Goal: Find specific page/section: Find specific page/section

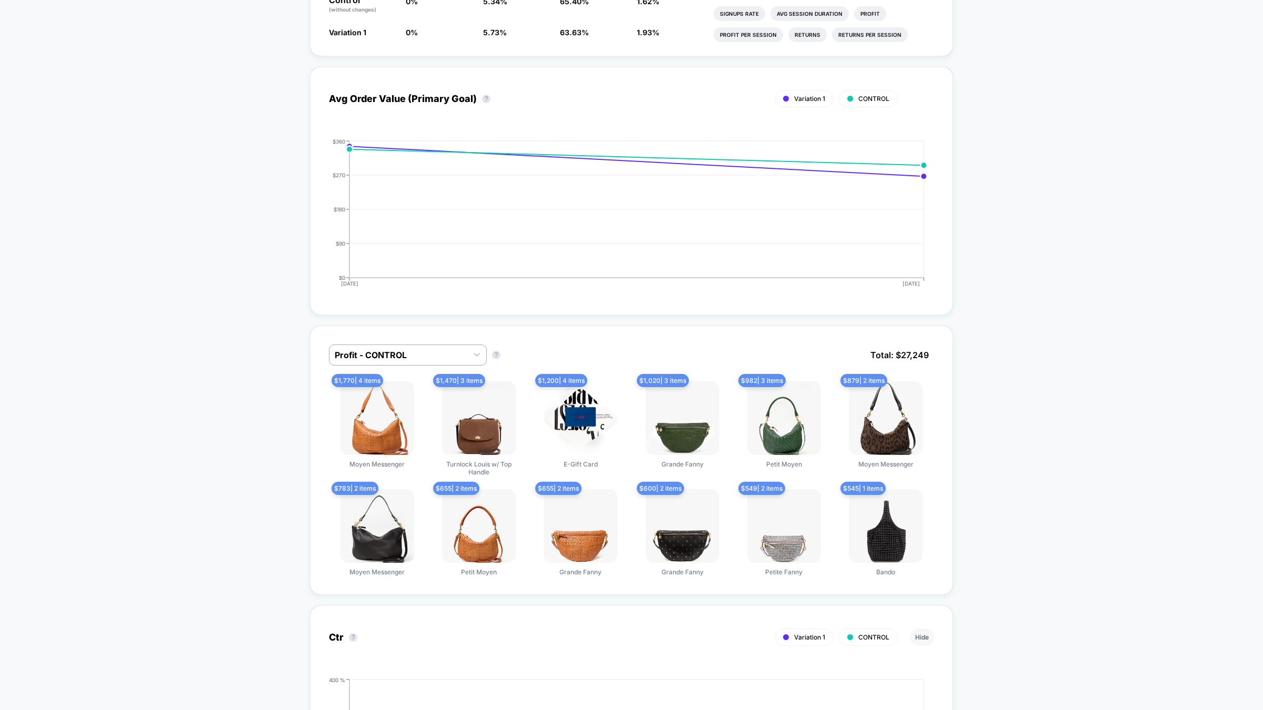
scroll to position [423, 0]
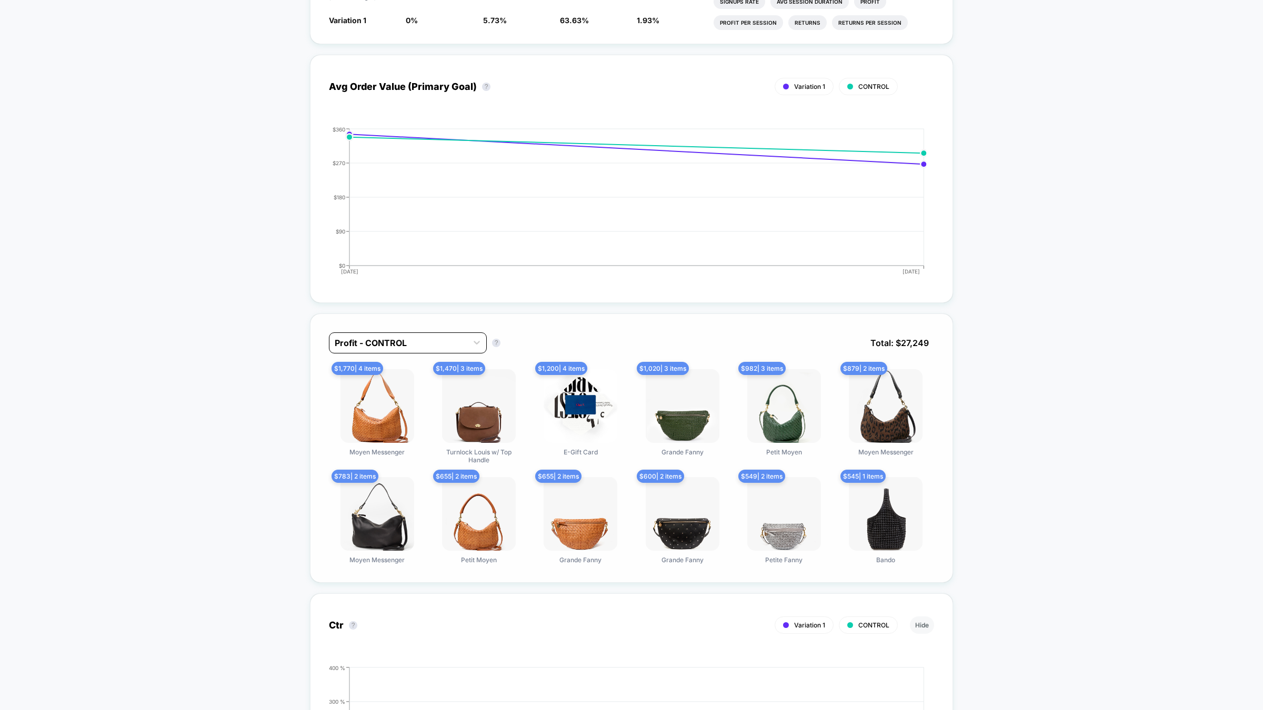
click at [450, 337] on div at bounding box center [398, 343] width 127 height 13
click at [451, 337] on div at bounding box center [398, 343] width 127 height 13
click at [450, 337] on div at bounding box center [398, 343] width 127 height 13
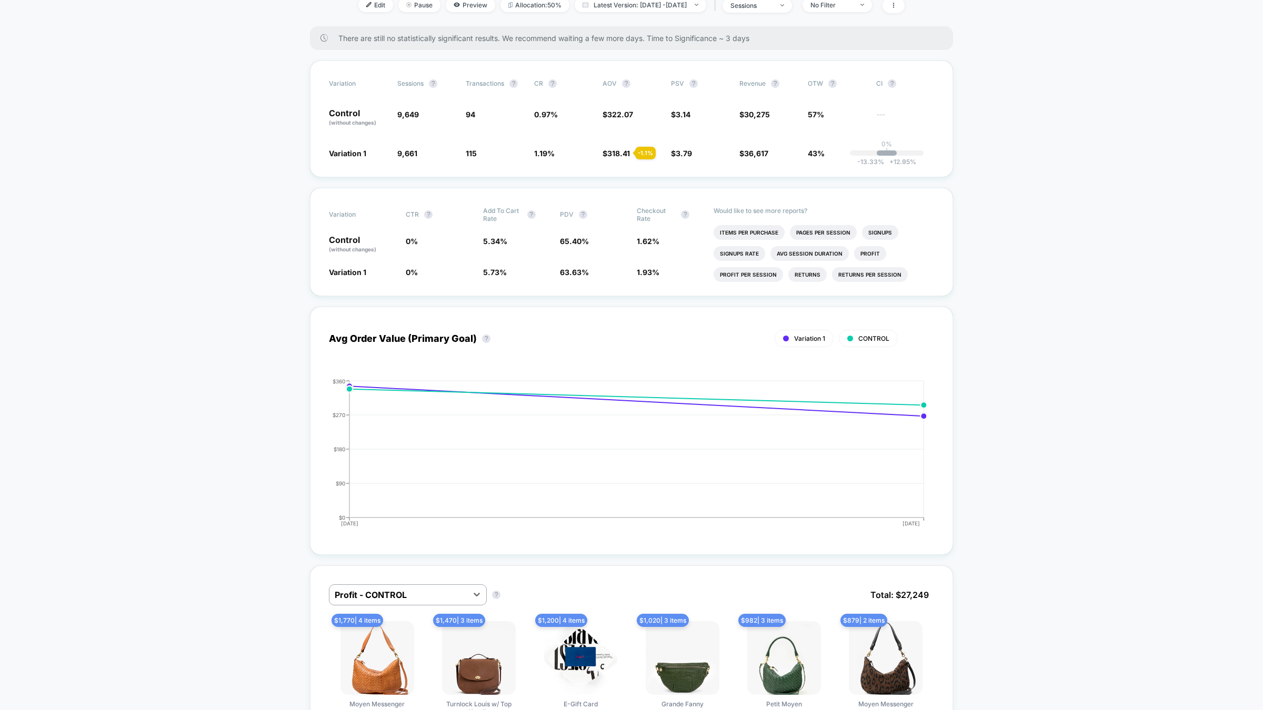
scroll to position [0, 0]
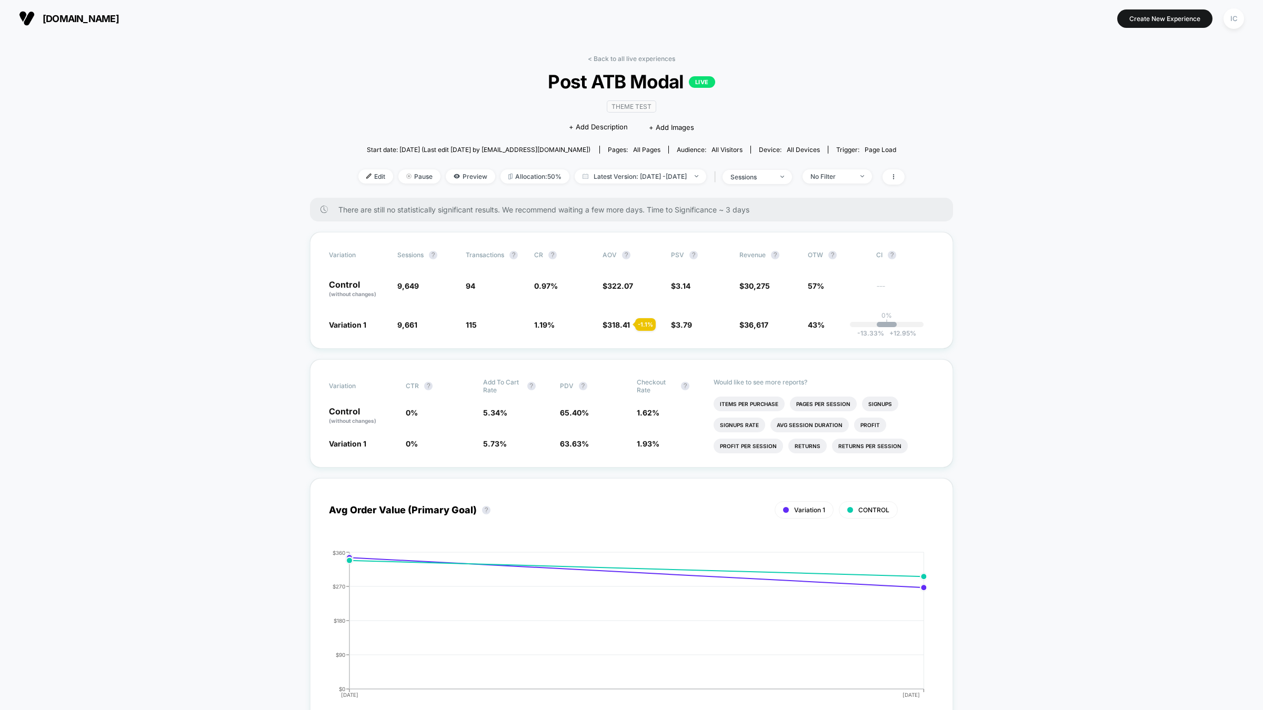
click at [552, 207] on span "There are still no statistically significant results. We recommend waiting a fe…" at bounding box center [634, 209] width 593 height 9
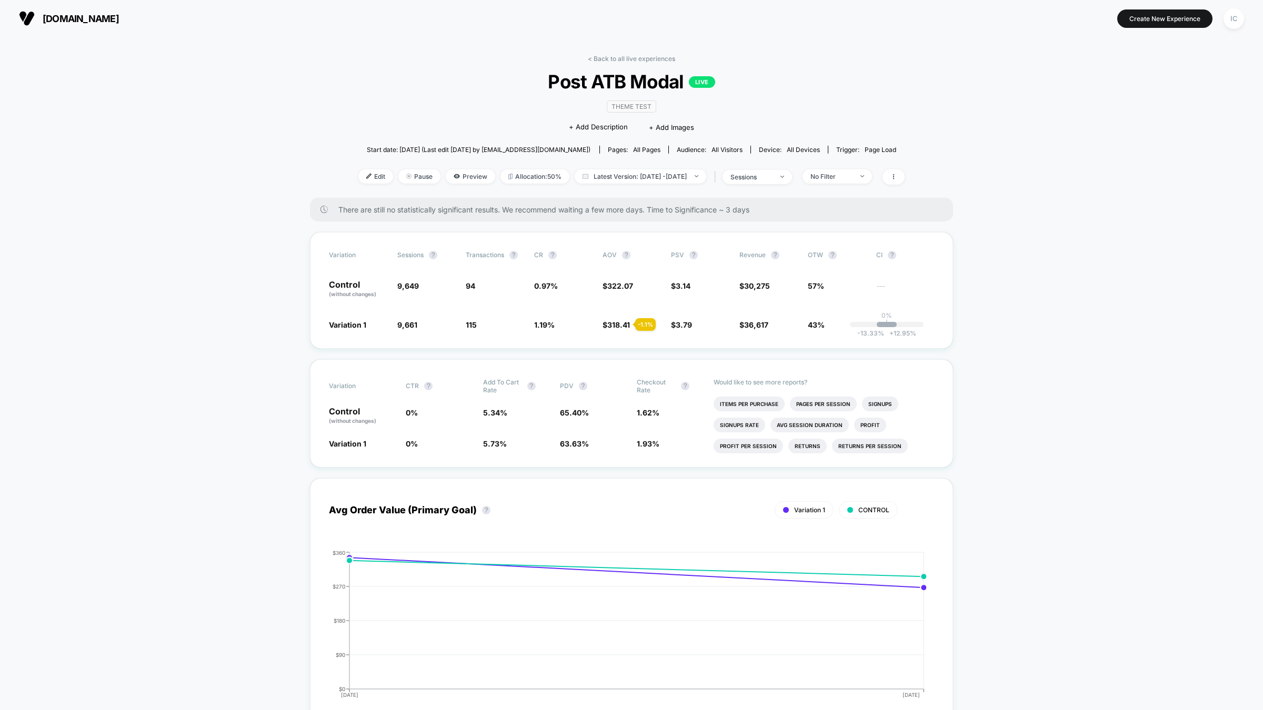
click at [647, 335] on div "Variation Sessions ? Transactions ? CR ? AOV ? PSV ? Revenue ? OTW ? CI ? Contr…" at bounding box center [631, 290] width 643 height 117
